Goal: Task Accomplishment & Management: Use online tool/utility

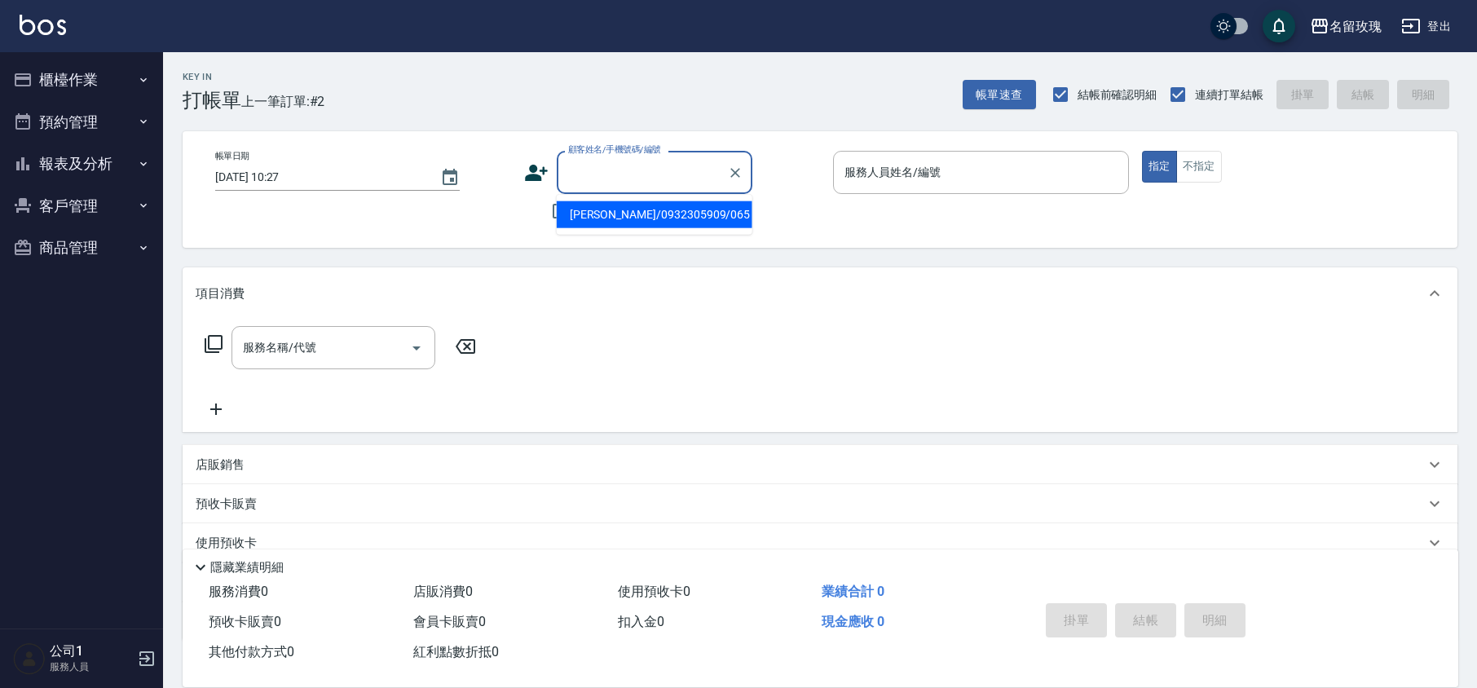
click at [665, 176] on input "顧客姓名/手機號碼/編號" at bounding box center [642, 172] width 156 height 29
click at [613, 88] on div "Key In 打帳單 上一筆訂單:#2 帳單速查 結帳前確認明細 連續打單結帳 掛單 結帳 明細" at bounding box center [810, 81] width 1294 height 59
click at [607, 163] on div "顧客姓名/手機號碼/編號 顧客姓名/手機號碼/編號" at bounding box center [655, 172] width 196 height 43
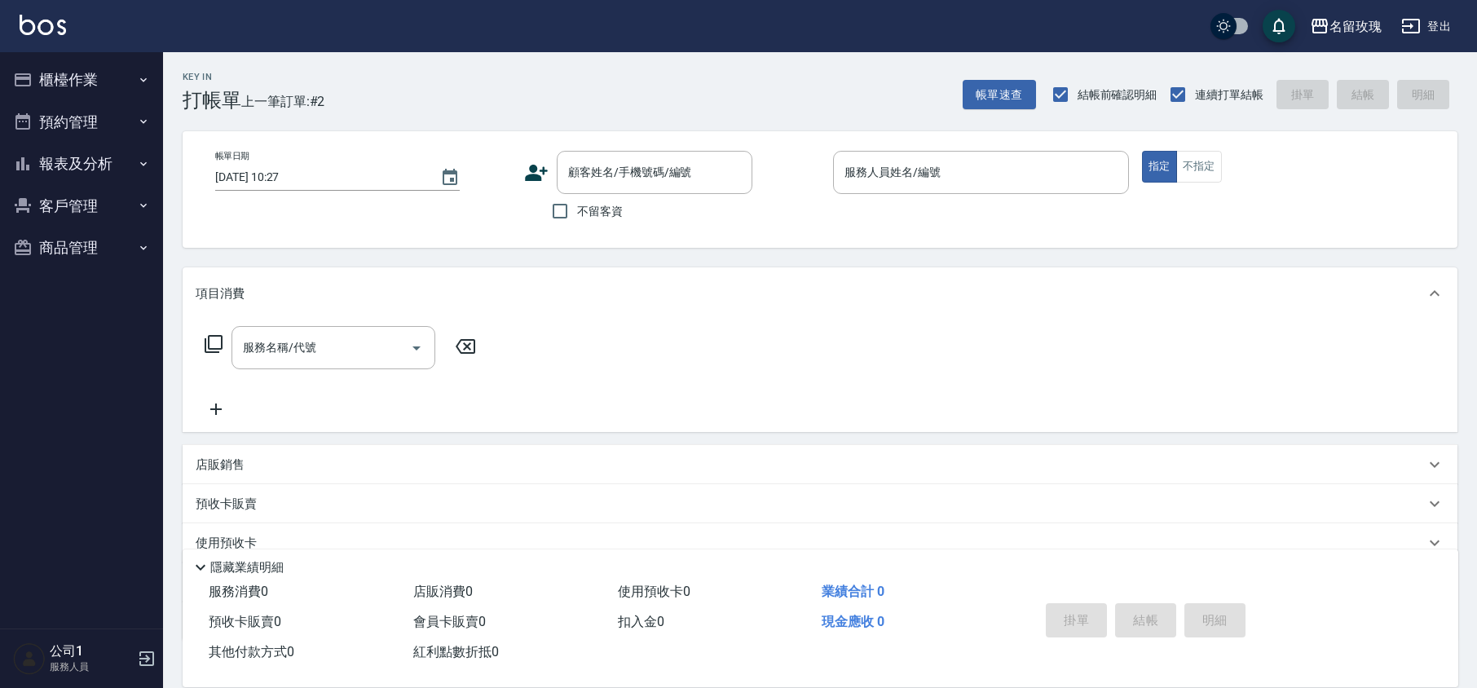
click at [597, 79] on div "Key In 打帳單 上一筆訂單:#2 帳單速查 結帳前確認明細 連續打單結帳 掛單 結帳 明細" at bounding box center [810, 81] width 1294 height 59
click at [585, 216] on span "不留客資" at bounding box center [600, 211] width 46 height 17
click at [557, 209] on input "不留客資" at bounding box center [560, 211] width 34 height 34
checkbox input "true"
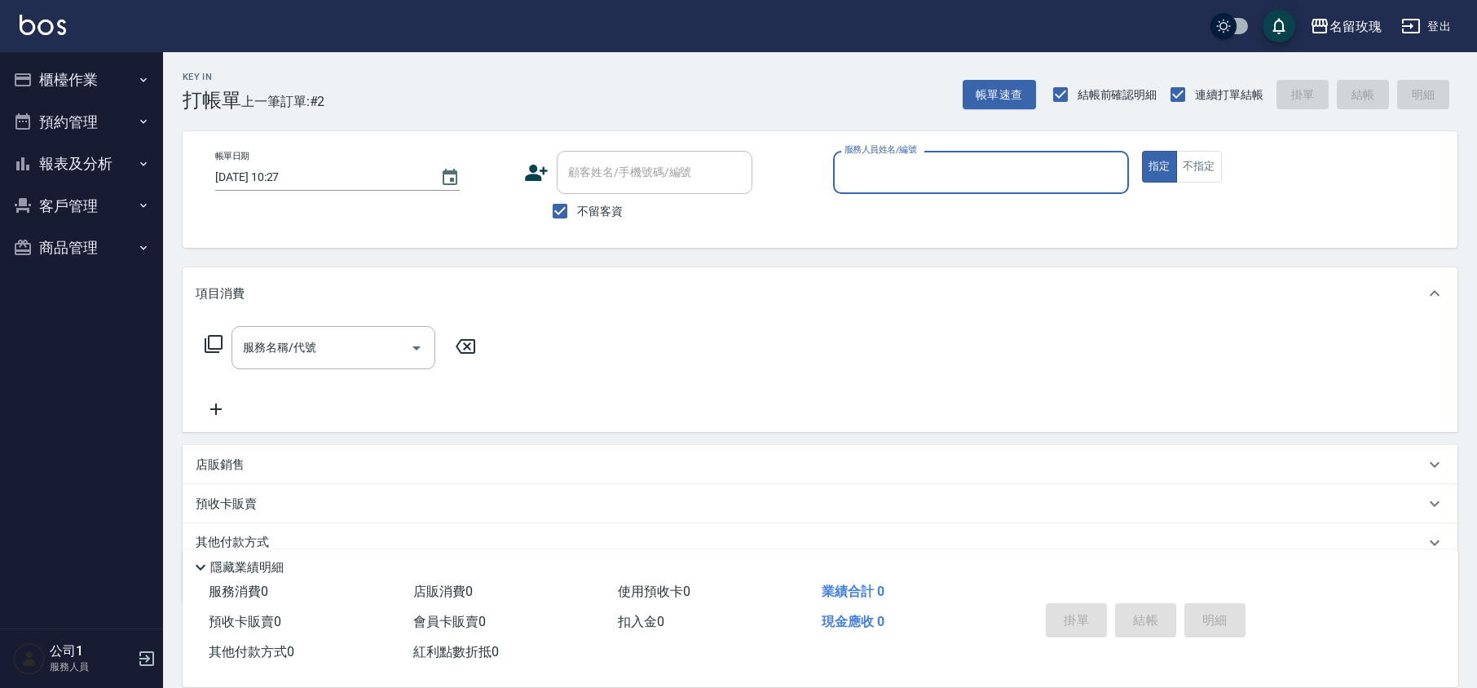
click at [869, 173] on input "服務人員姓名/編號" at bounding box center [980, 172] width 281 height 29
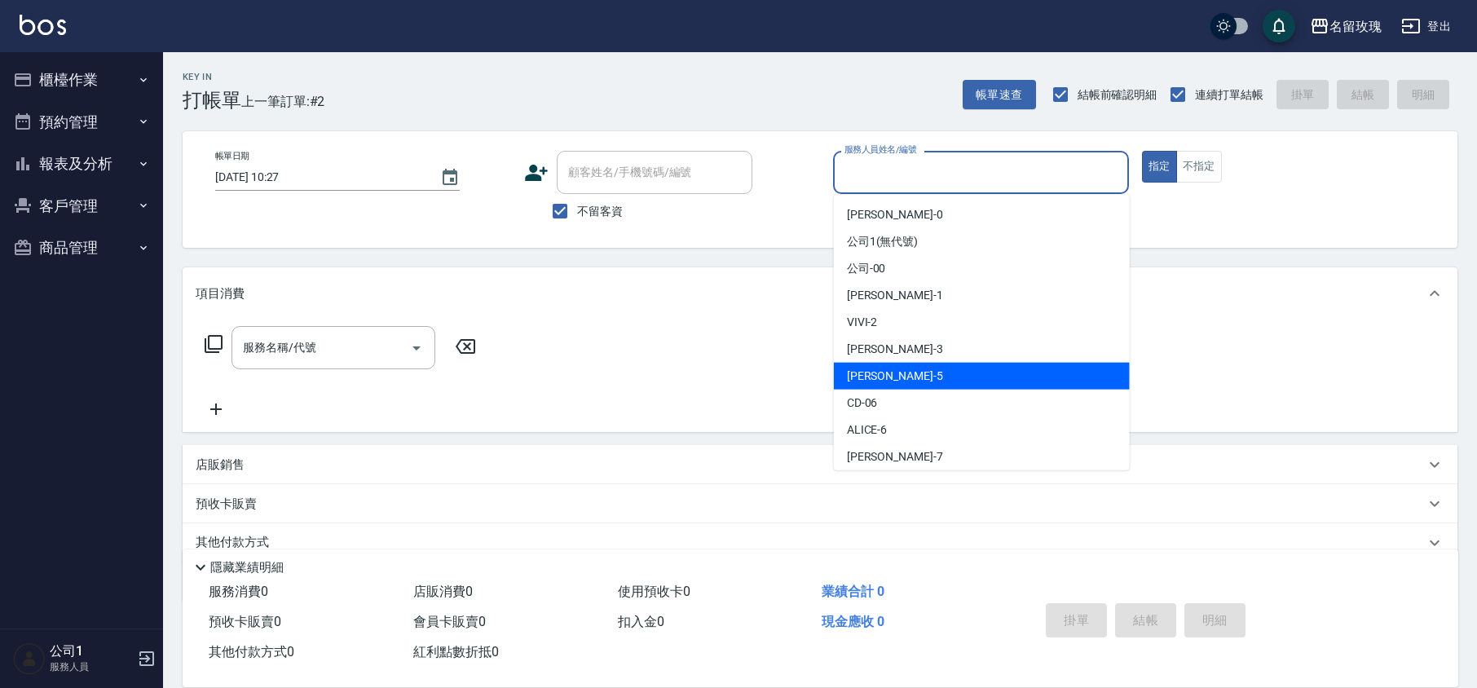
click at [904, 373] on div "[PERSON_NAME] -5" at bounding box center [982, 376] width 296 height 27
type input "KELLY-5"
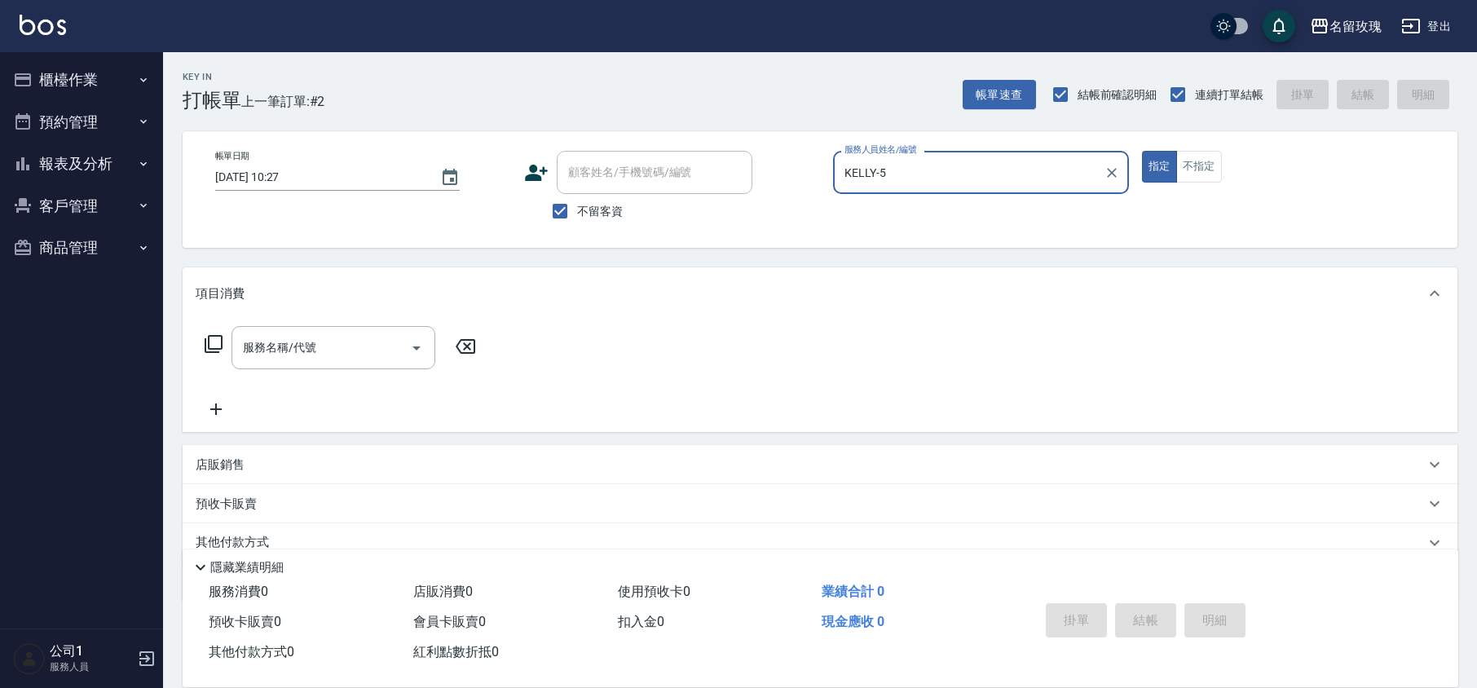
scroll to position [67, 0]
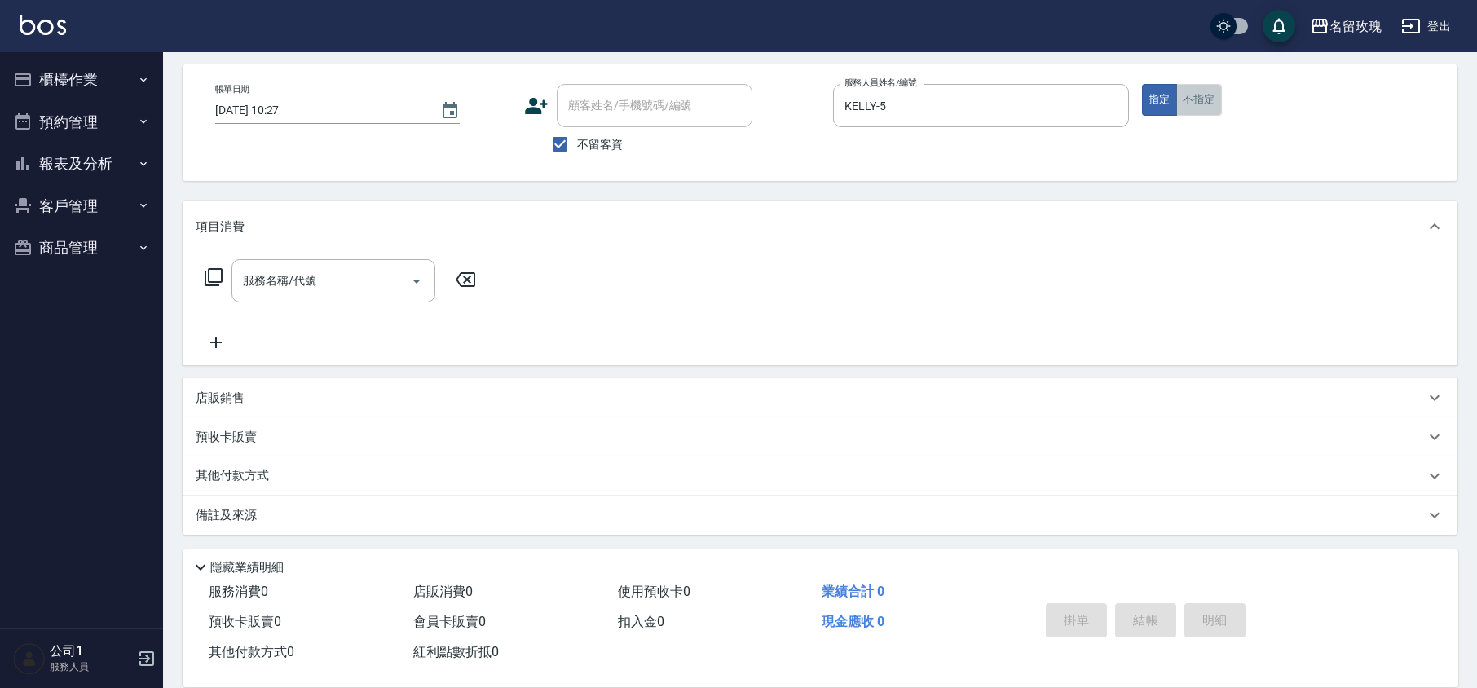
click at [1210, 105] on button "不指定" at bounding box center [1199, 100] width 46 height 32
click at [331, 277] on input "服務名稱/代號" at bounding box center [321, 280] width 165 height 29
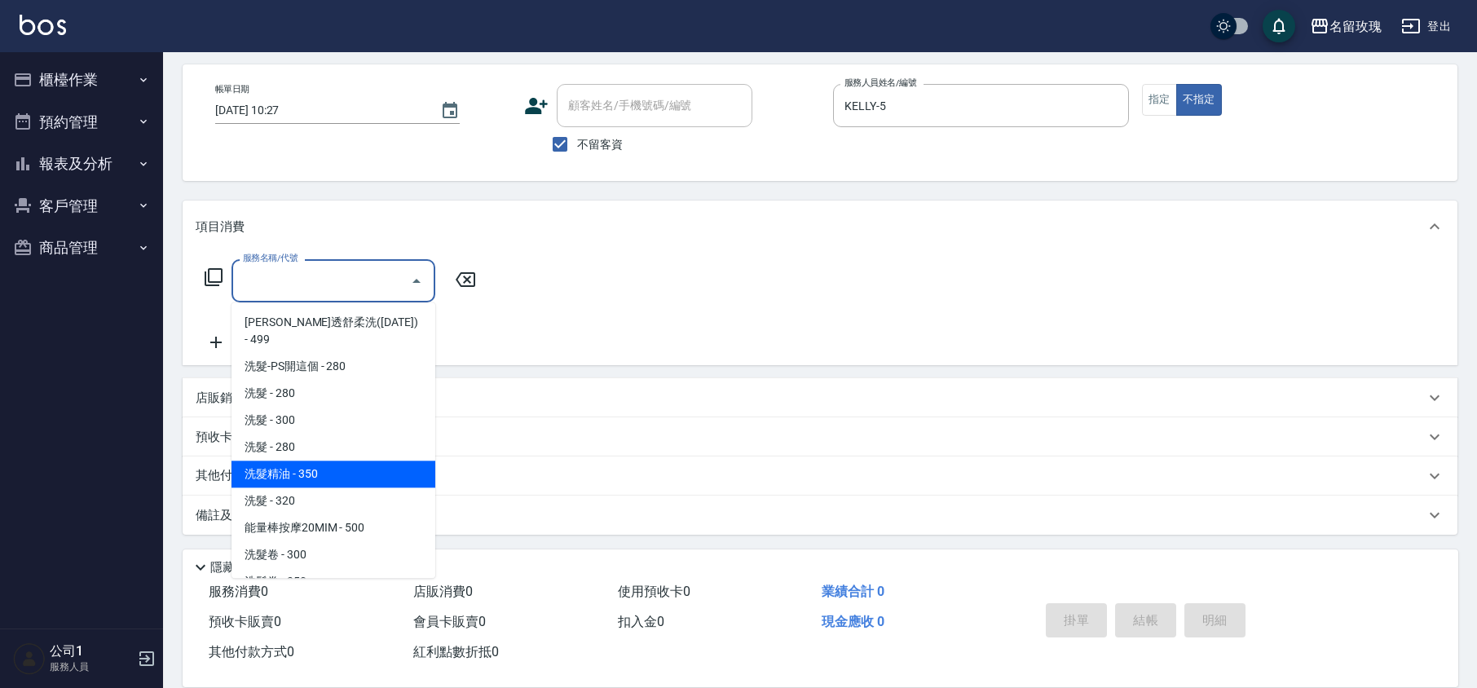
click at [324, 460] on span "洗髮精油 - 350" at bounding box center [333, 473] width 204 height 27
type input "洗髮精油(206)"
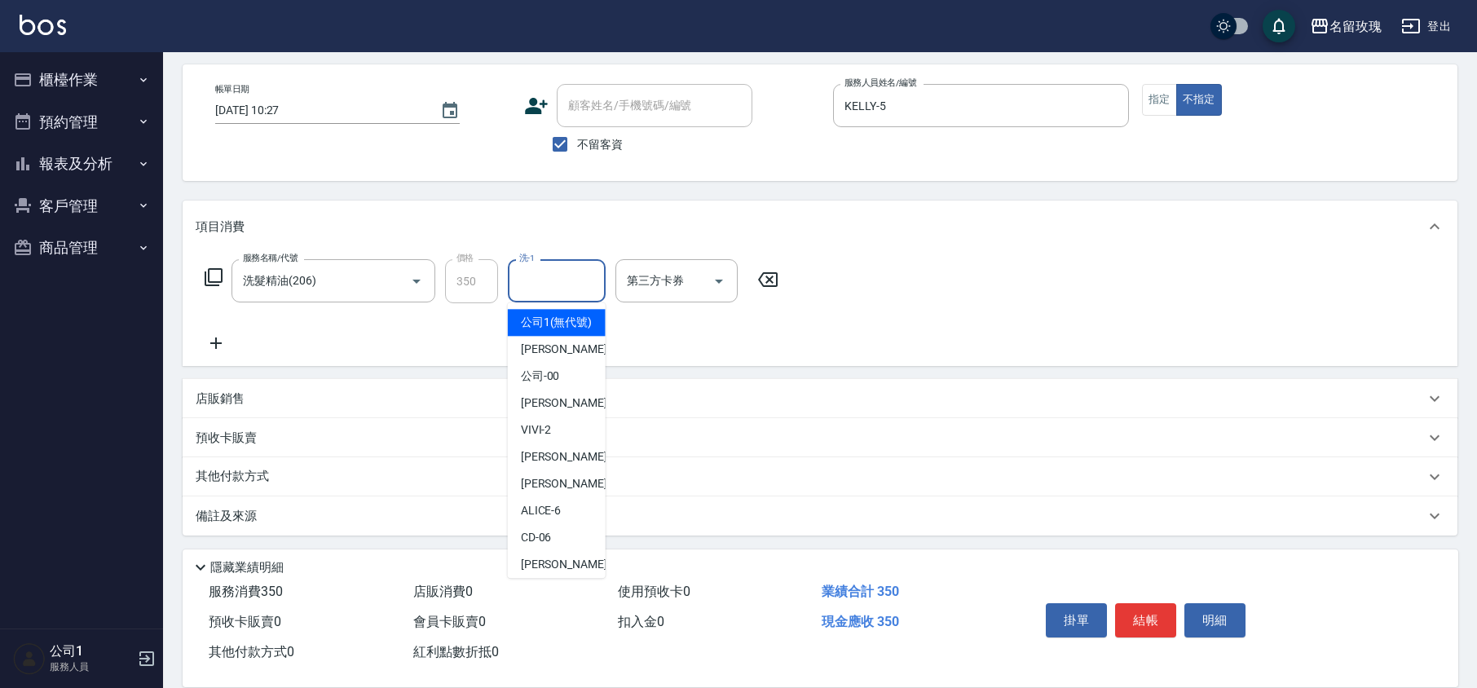
click at [543, 281] on input "洗-1" at bounding box center [556, 280] width 83 height 29
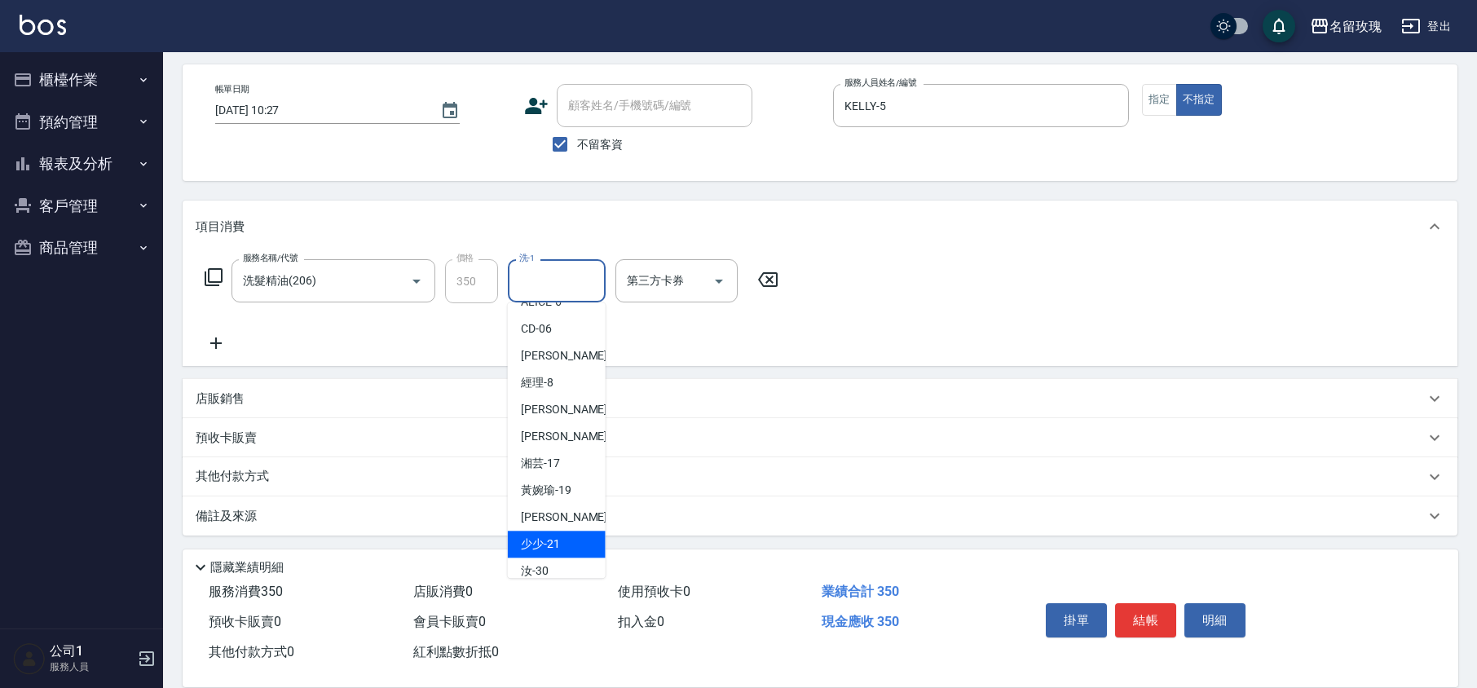
scroll to position [320, 0]
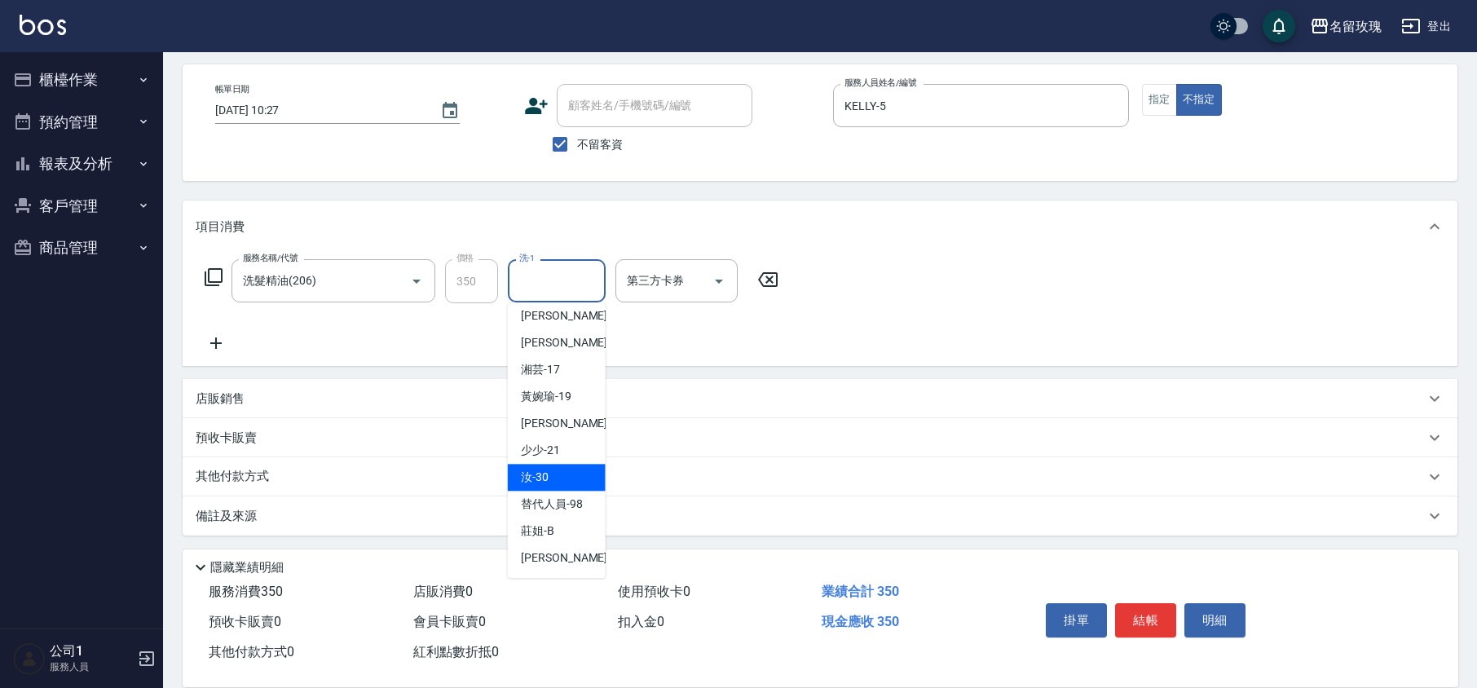
click at [584, 467] on div "汝 -30" at bounding box center [557, 477] width 98 height 27
type input "汝-30"
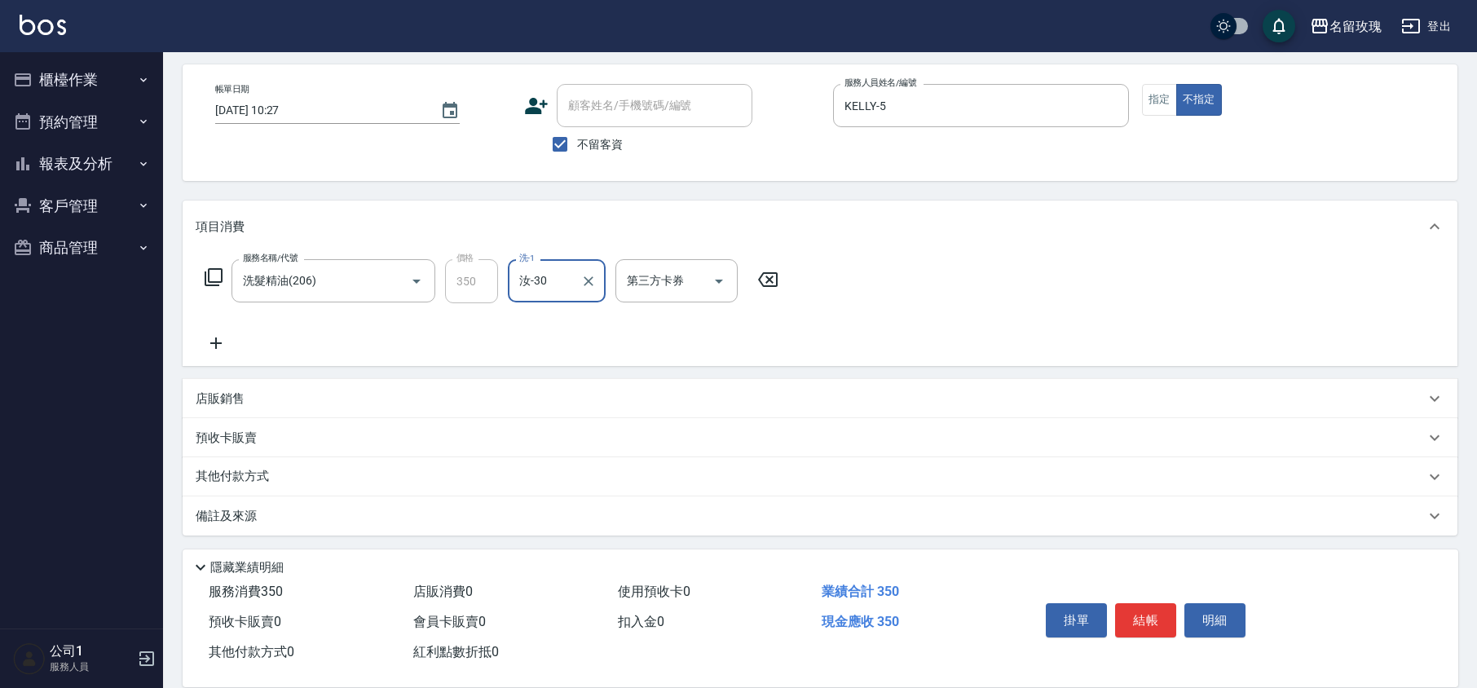
click at [220, 287] on div "服務名稱/代號 洗髮精油(206) 服務名稱/代號 價格 350 價格 洗-1 汝-30 洗-1 第三方卡券 第三方卡券" at bounding box center [492, 281] width 592 height 44
click at [214, 272] on icon at bounding box center [214, 277] width 20 height 20
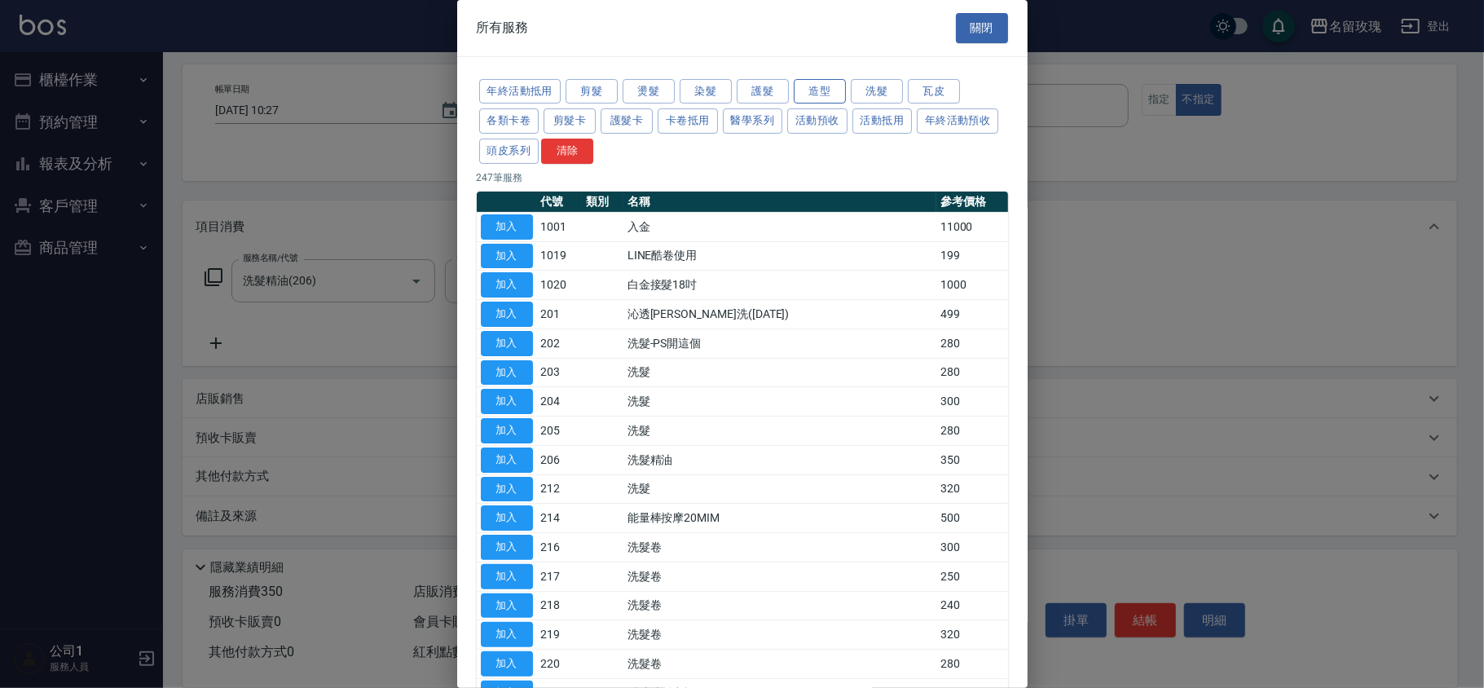
click at [823, 96] on button "造型" at bounding box center [820, 91] width 52 height 25
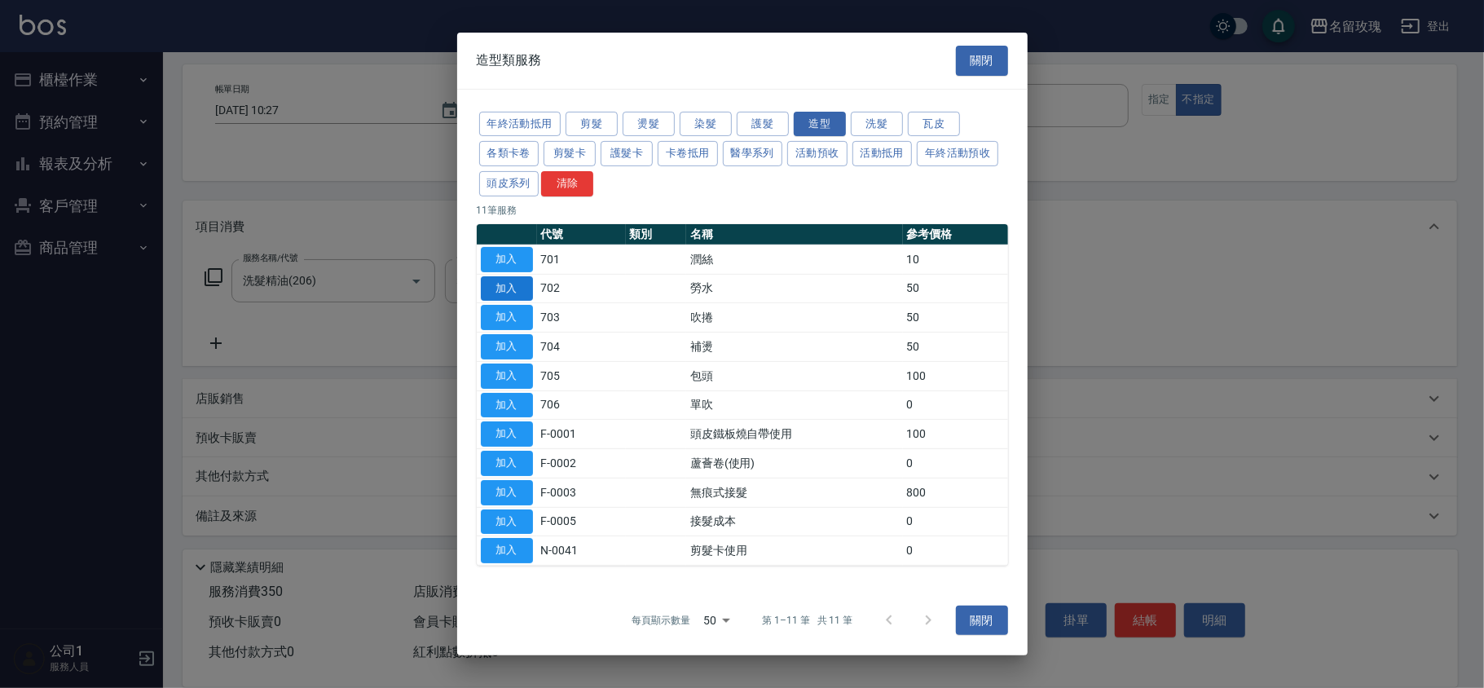
click at [509, 292] on button "加入" at bounding box center [507, 287] width 52 height 25
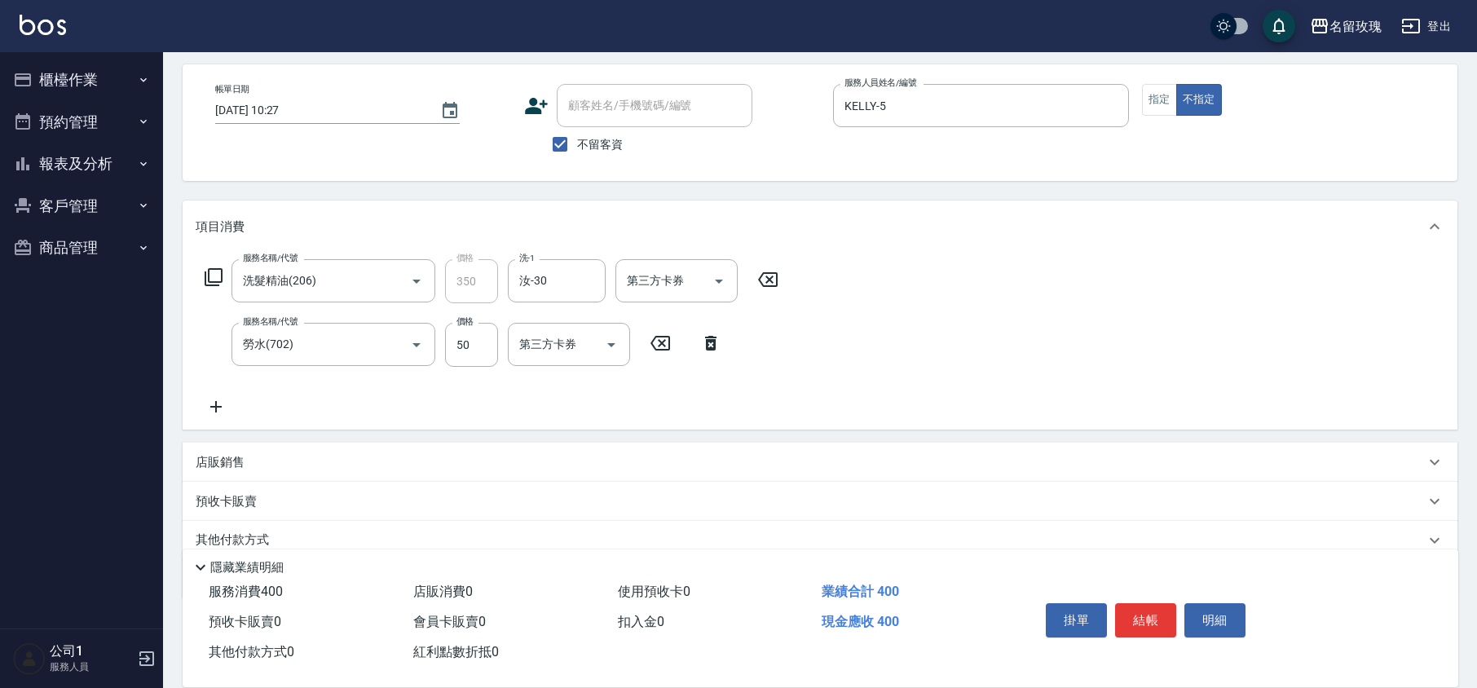
click at [442, 354] on div "服務名稱/代號 勞水(702) 服務名稱/代號 價格 50 價格 第三方卡券 第三方卡券" at bounding box center [463, 345] width 535 height 44
drag, startPoint x: 470, startPoint y: 346, endPoint x: 486, endPoint y: 284, distance: 63.8
click at [470, 346] on input "50" at bounding box center [471, 345] width 53 height 44
type input "100"
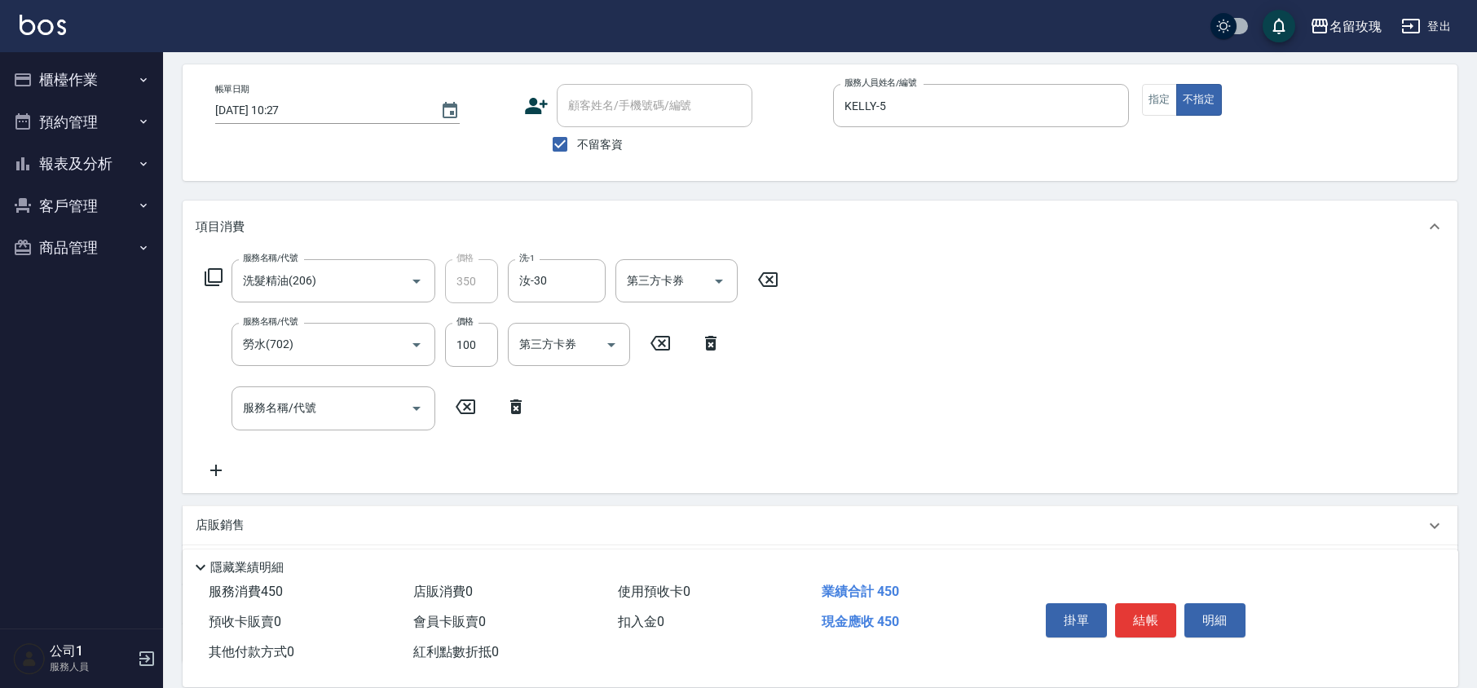
click at [530, 409] on icon at bounding box center [515, 407] width 41 height 20
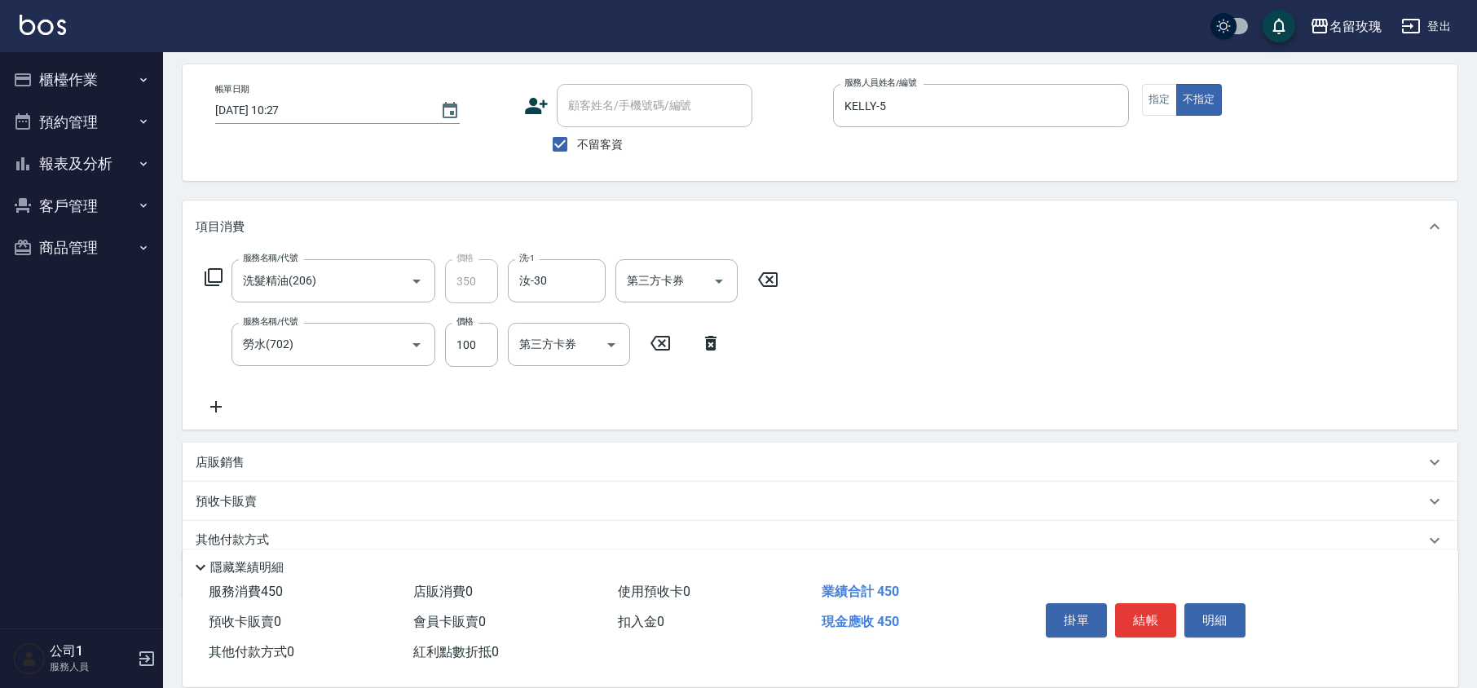
click at [526, 401] on div "服務名稱/代號 洗髮精油(206) 服務名稱/代號 價格 350 價格 洗-1 汝-30 洗-1 第三方卡券 第三方卡券 服務名稱/代號 勞水(702) 服務…" at bounding box center [492, 337] width 592 height 157
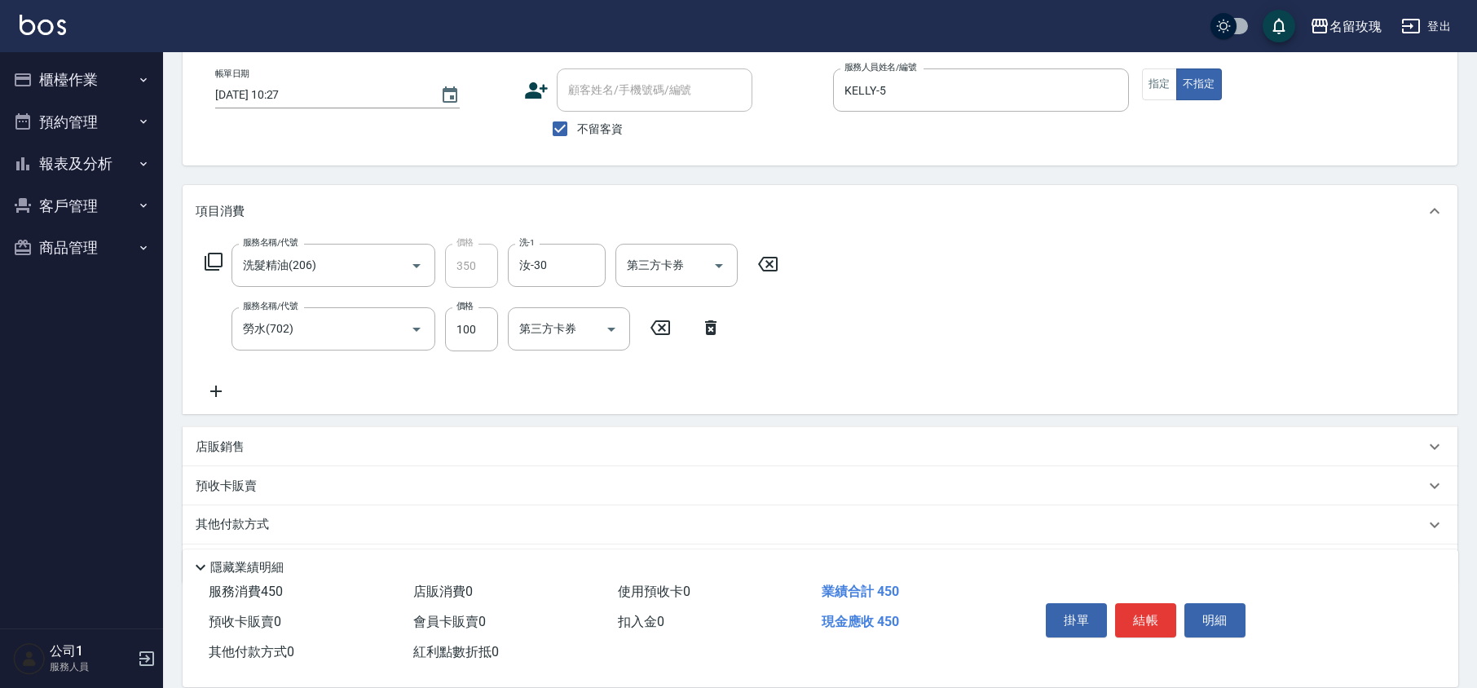
scroll to position [131, 0]
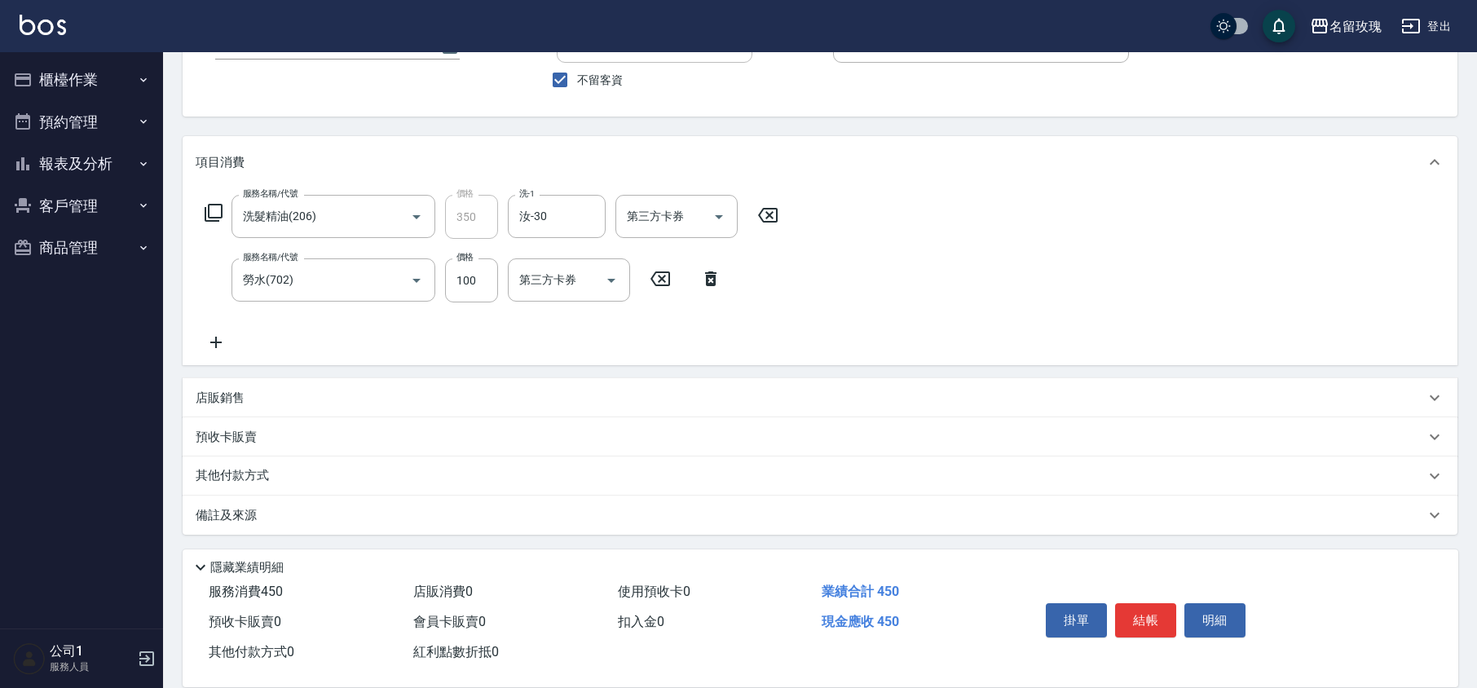
click at [251, 519] on p "備註及來源" at bounding box center [226, 515] width 61 height 17
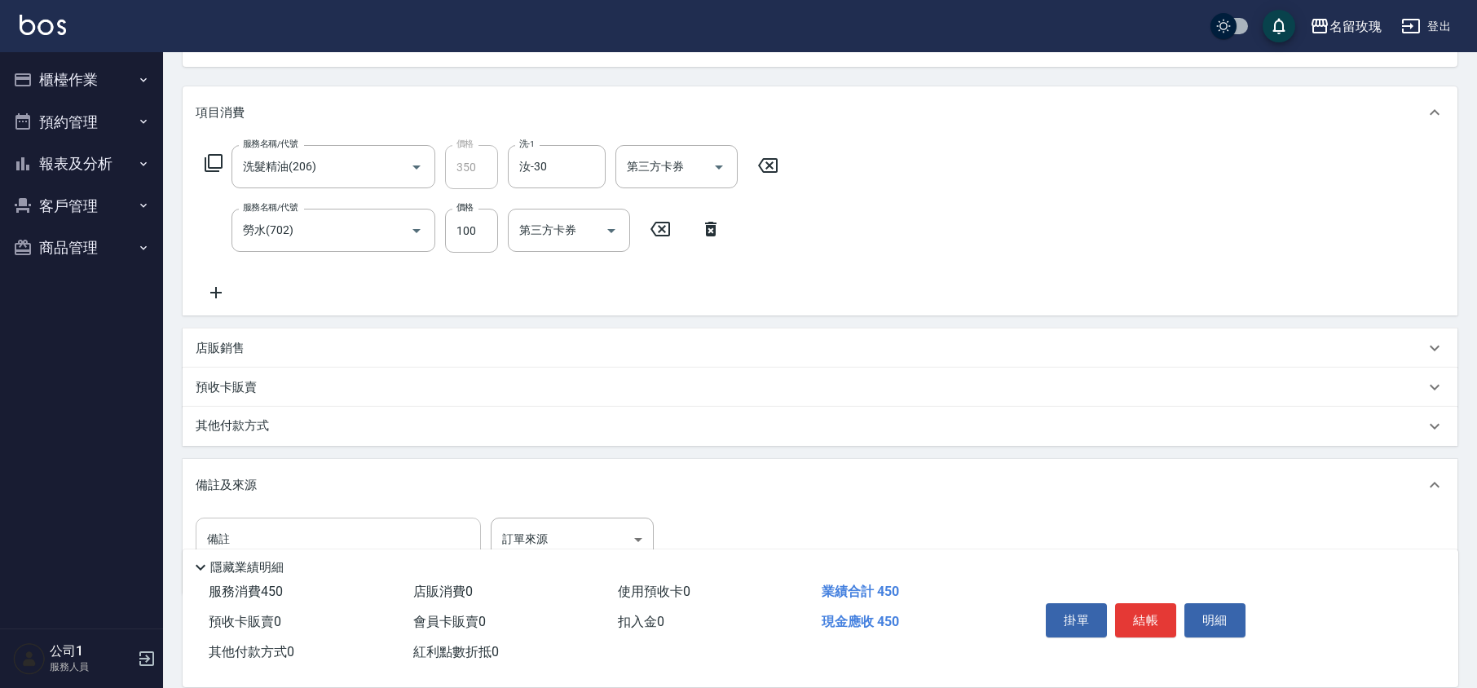
scroll to position [232, 0]
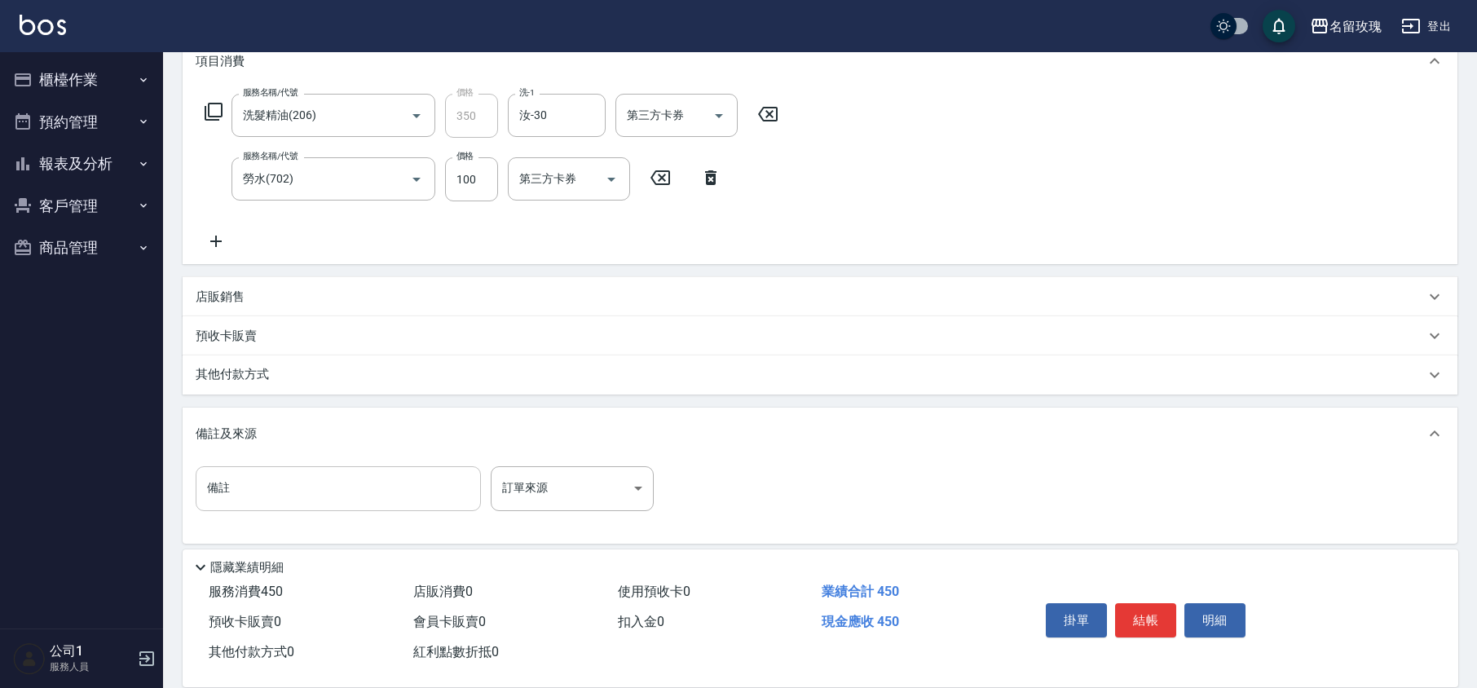
click at [262, 499] on input "備註" at bounding box center [338, 488] width 285 height 44
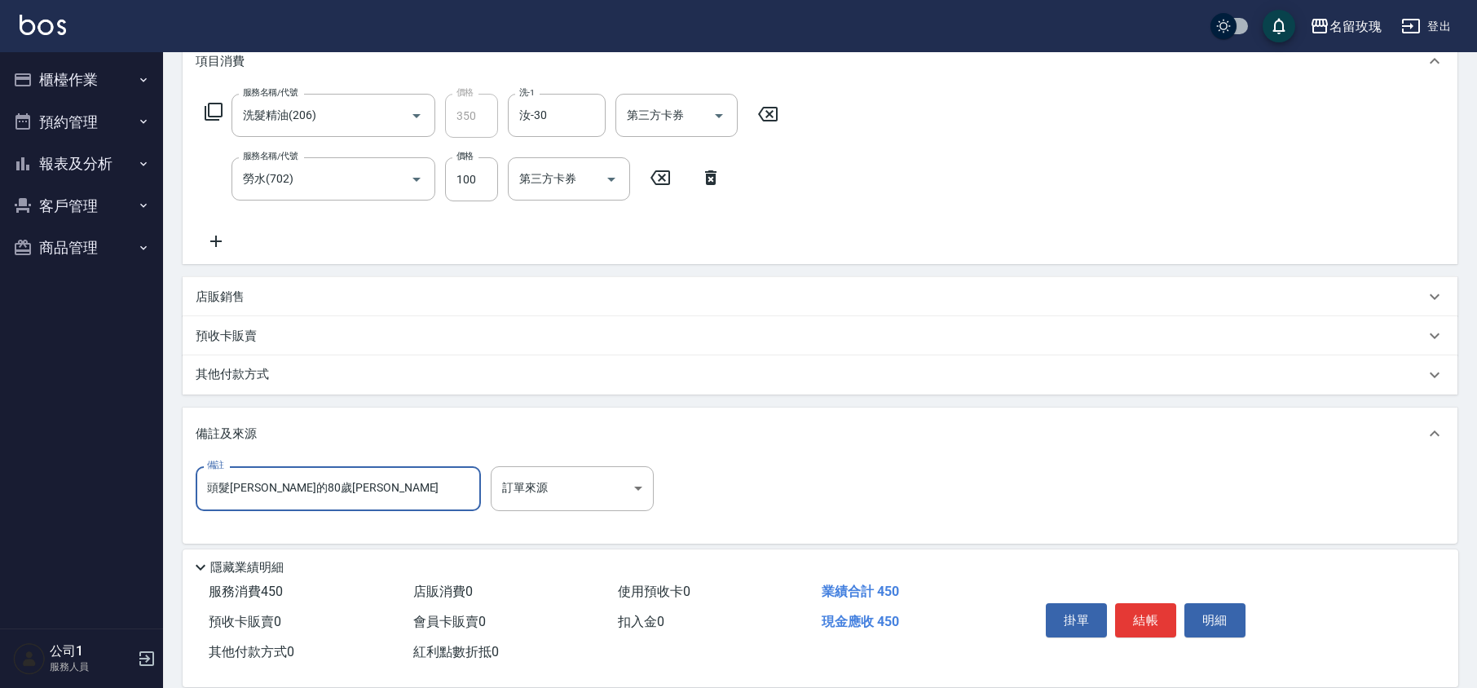
type input "頭髮[PERSON_NAME]的80歲阿姨"
type input "[DATE] 11:10"
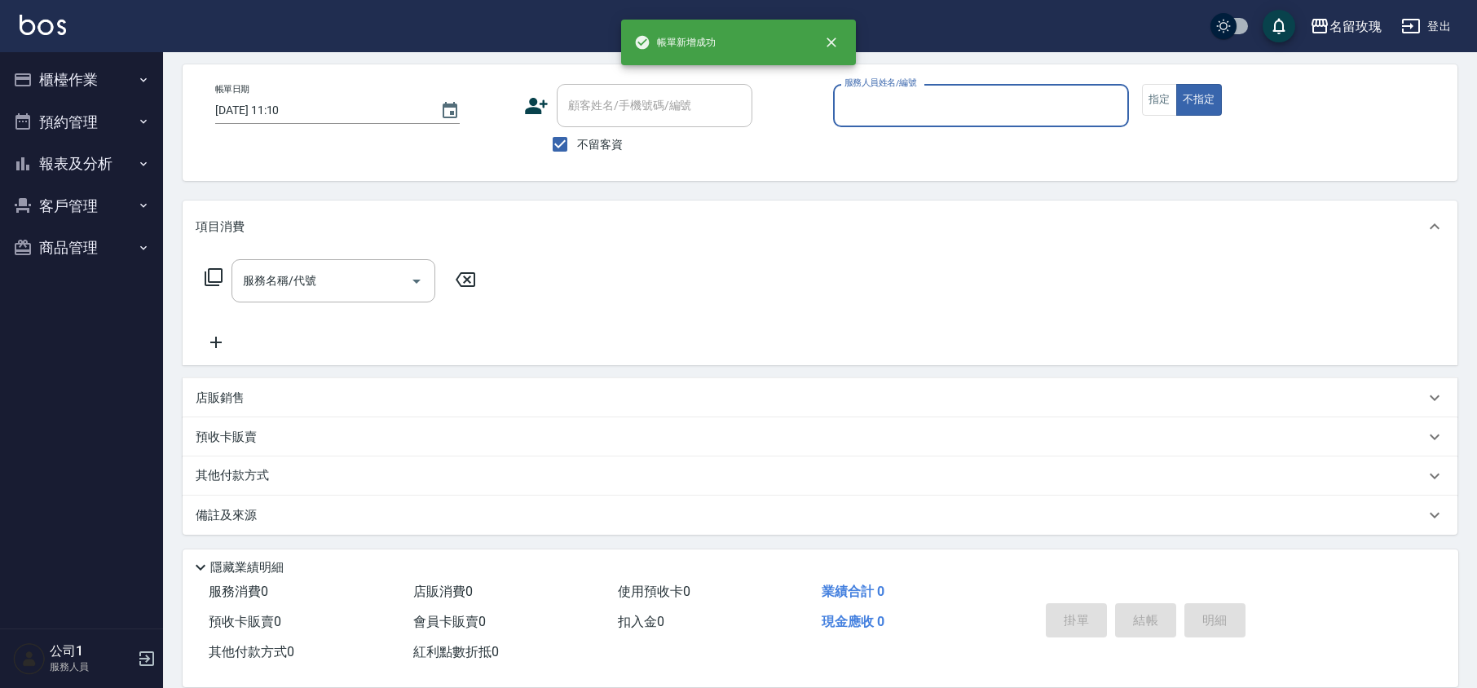
scroll to position [67, 0]
